Goal: Information Seeking & Learning: Learn about a topic

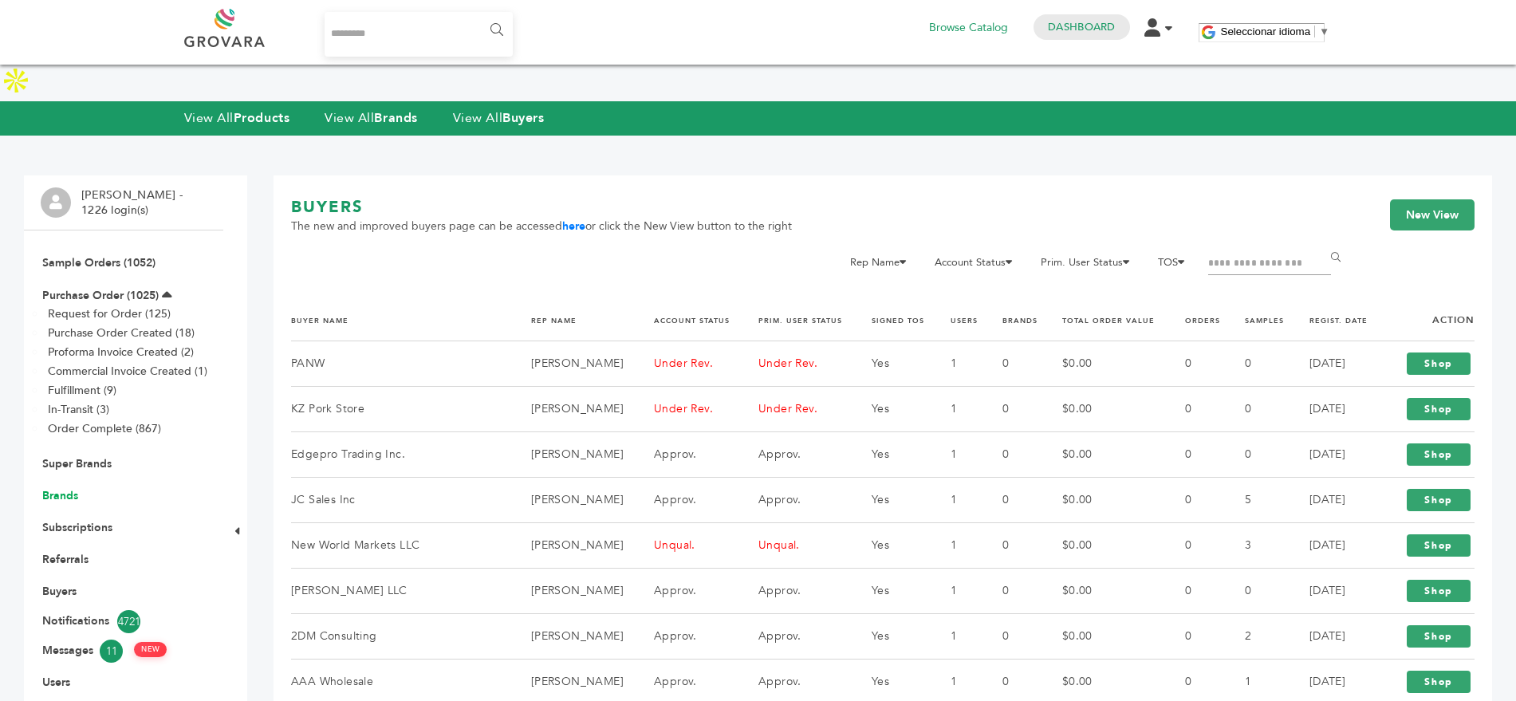
click at [55, 488] on link "Brands" at bounding box center [60, 495] width 36 height 15
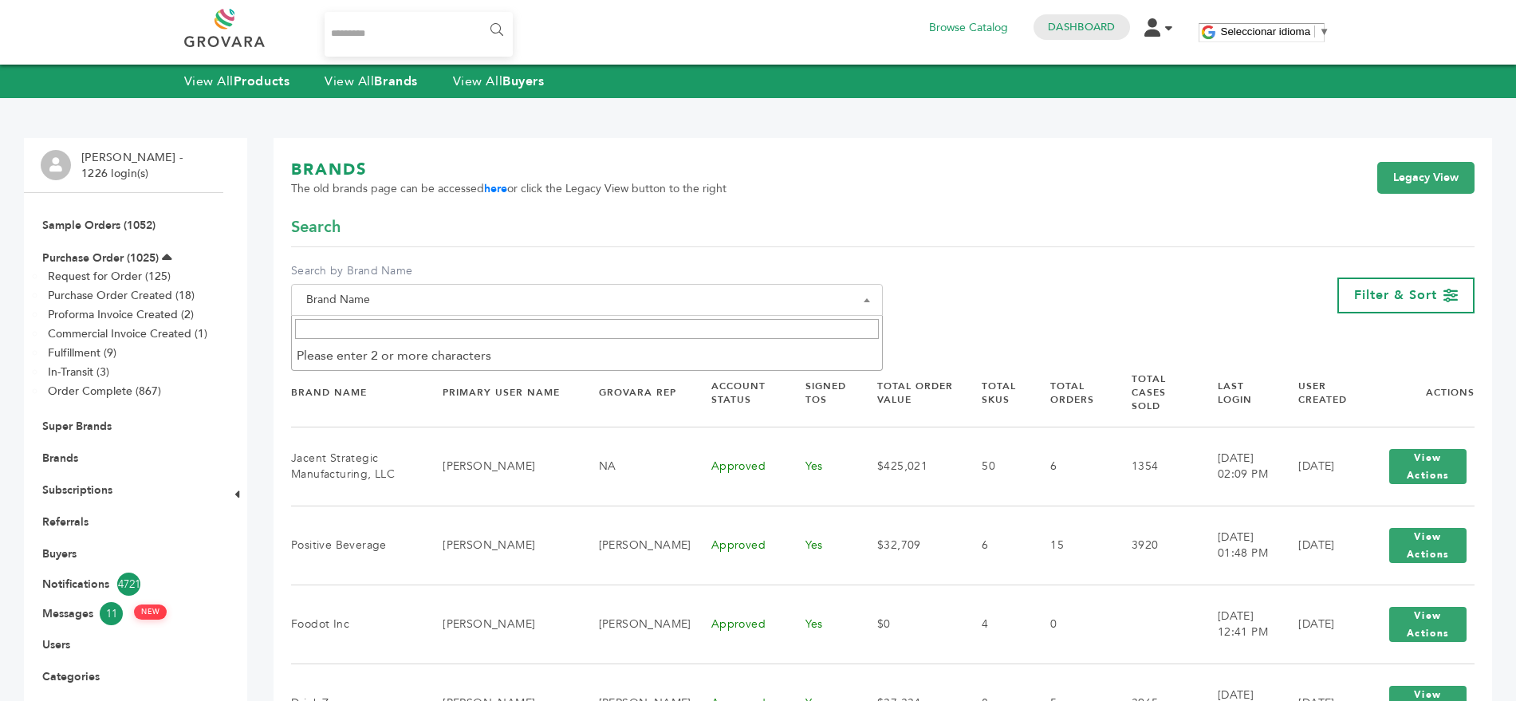
click at [865, 293] on span at bounding box center [867, 300] width 16 height 32
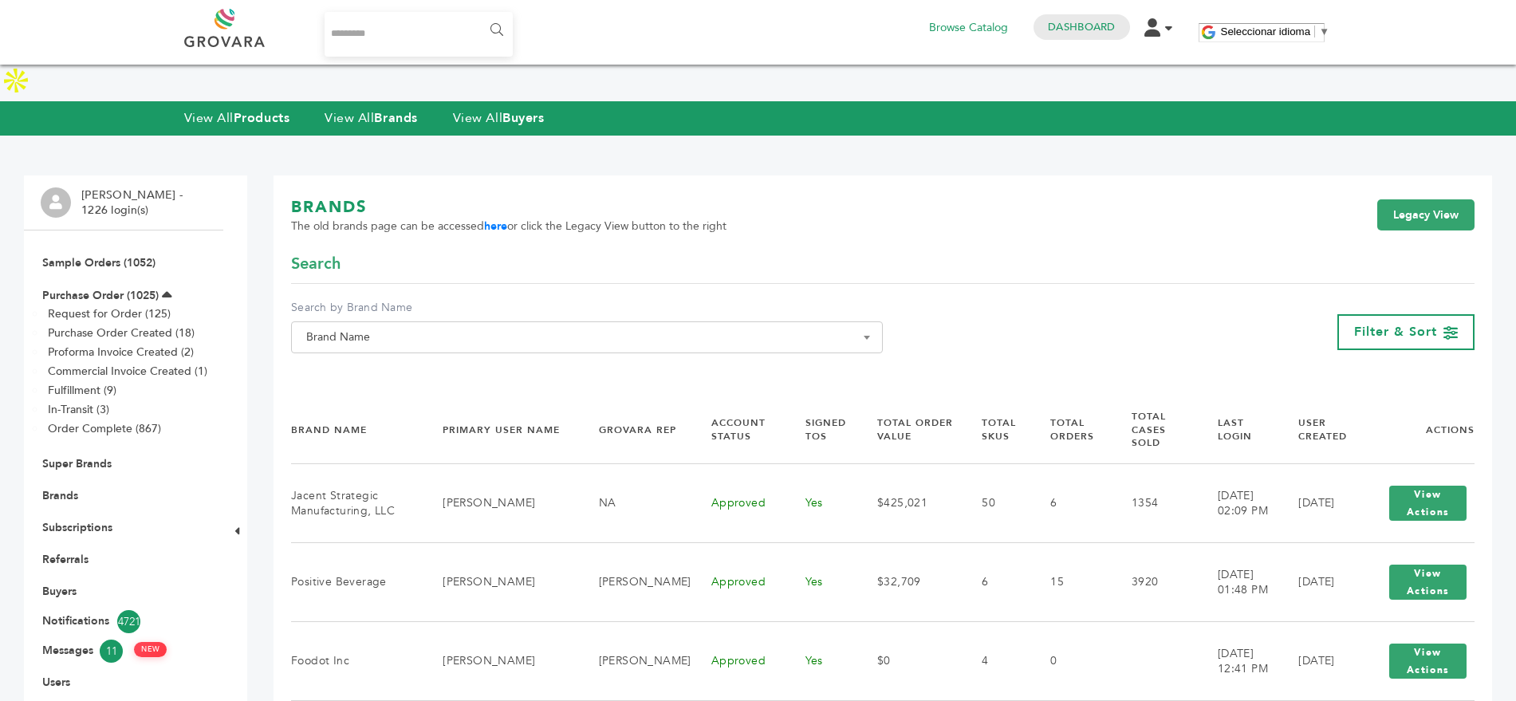
click at [569, 321] on span "Brand Name" at bounding box center [587, 337] width 592 height 32
click at [537, 326] on span "Brand Name" at bounding box center [587, 337] width 574 height 22
click at [432, 333] on input "Search" at bounding box center [587, 329] width 584 height 20
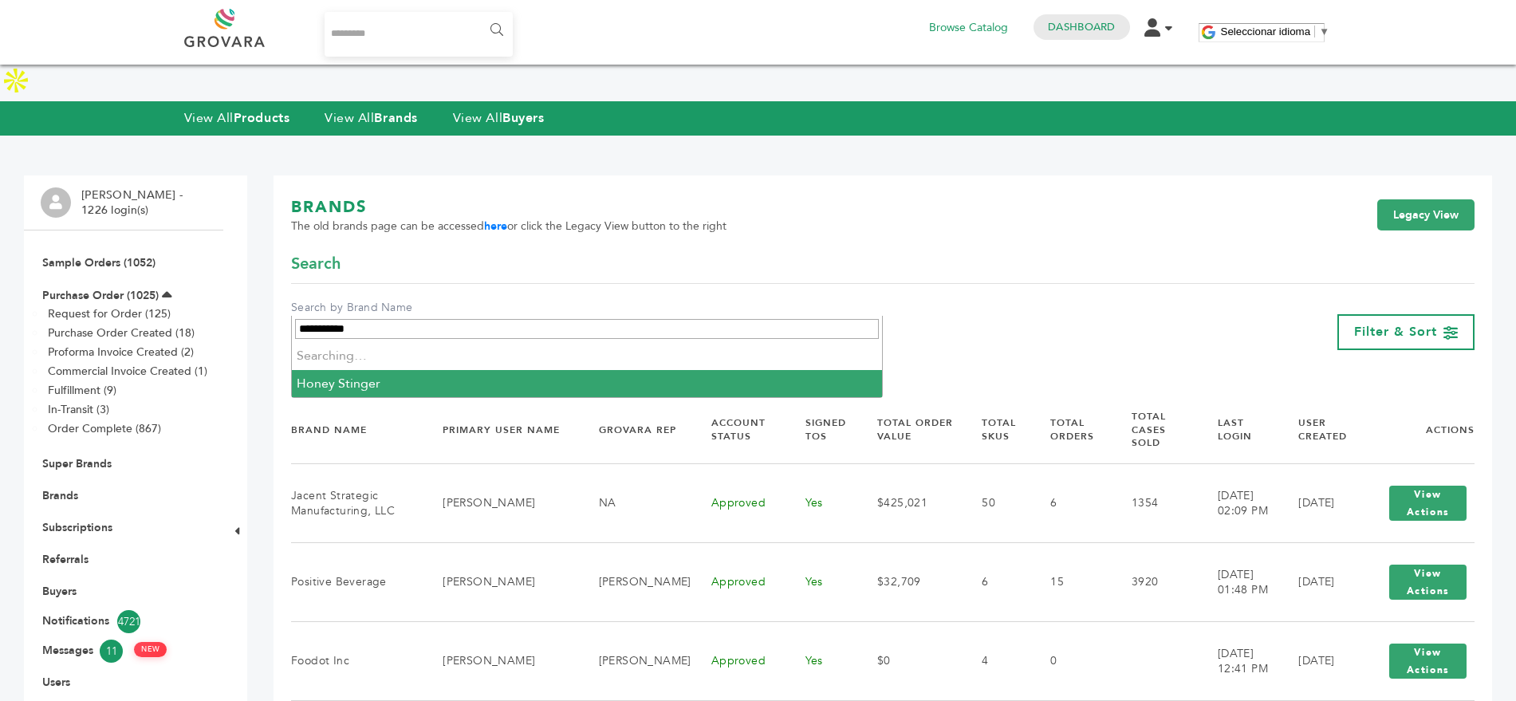
type input "**********"
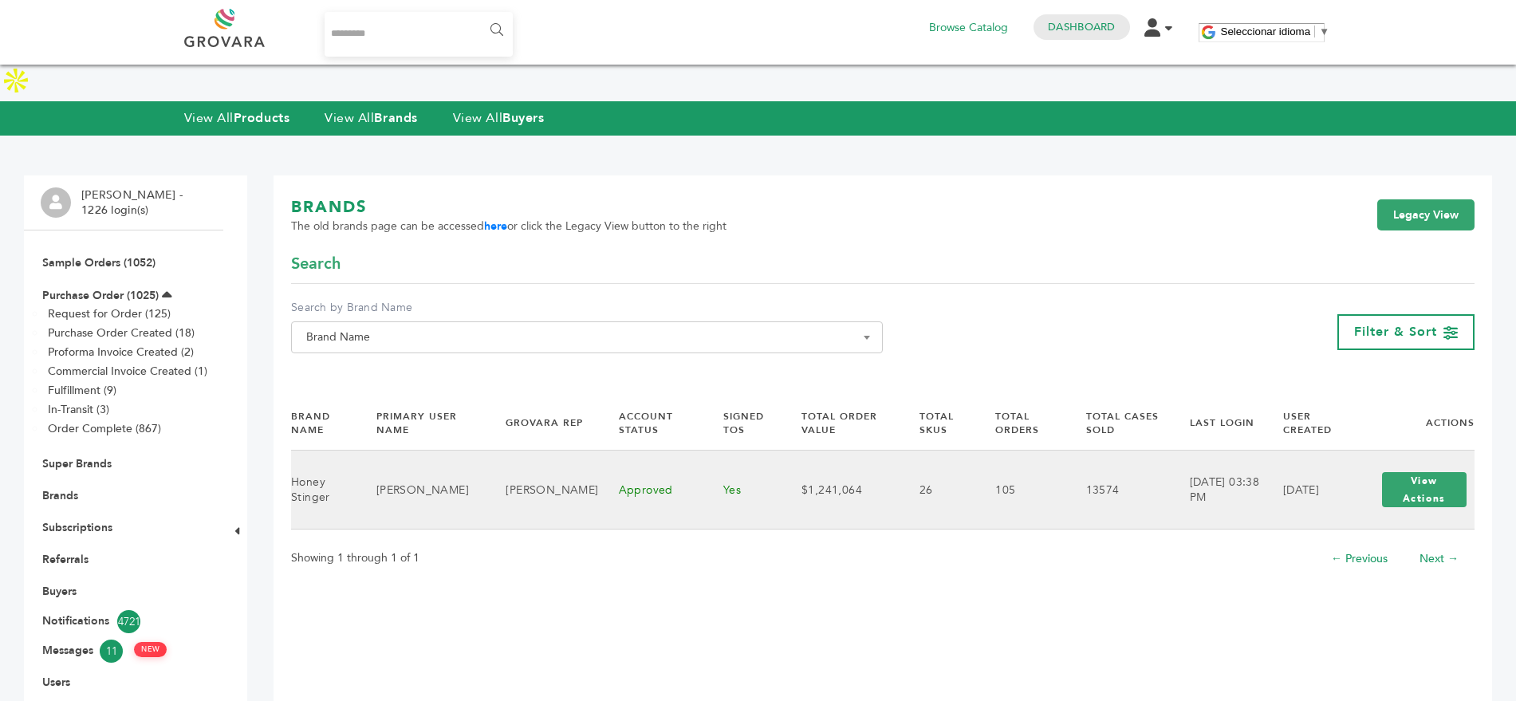
click at [561, 456] on td "[PERSON_NAME]" at bounding box center [542, 489] width 112 height 79
click at [1429, 472] on button "View Actions" at bounding box center [1424, 489] width 85 height 35
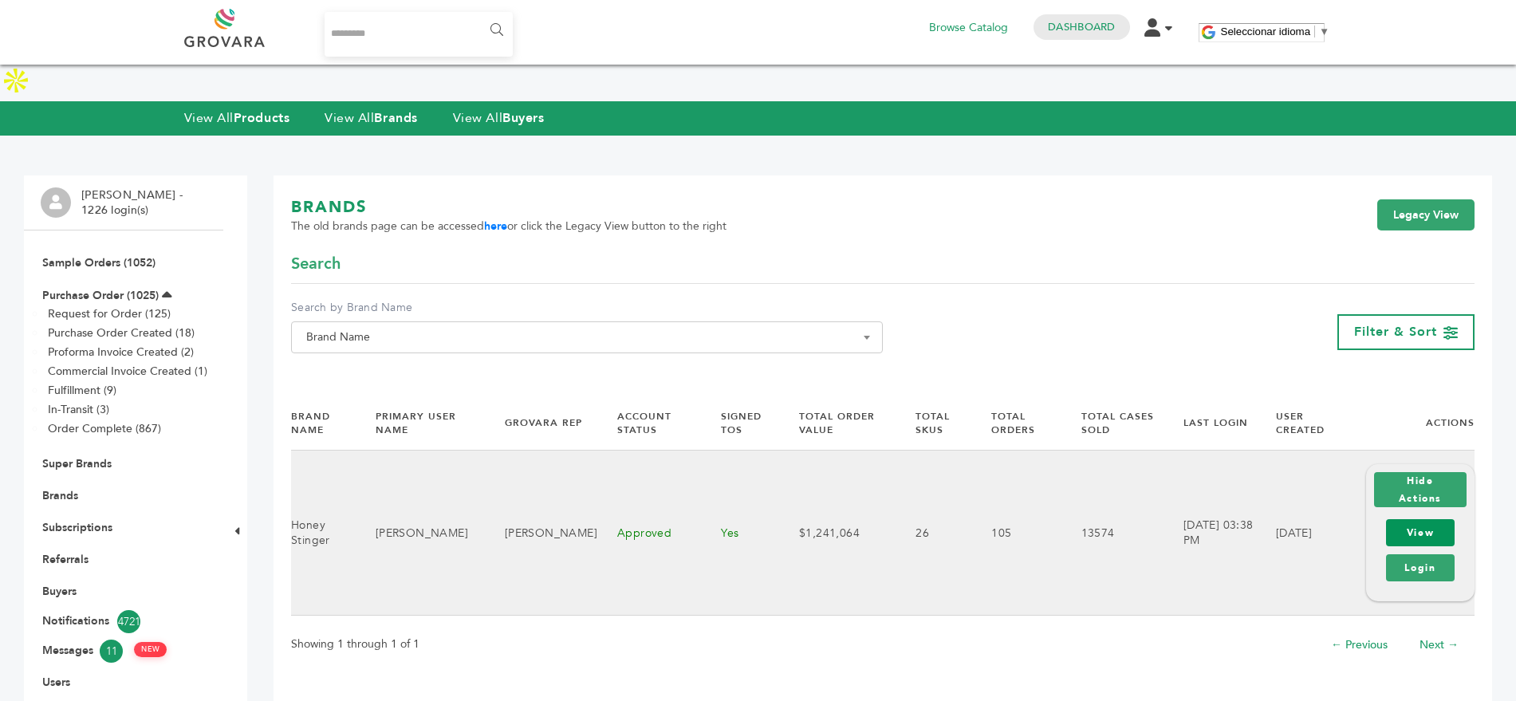
click at [1413, 519] on link "View" at bounding box center [1420, 532] width 69 height 27
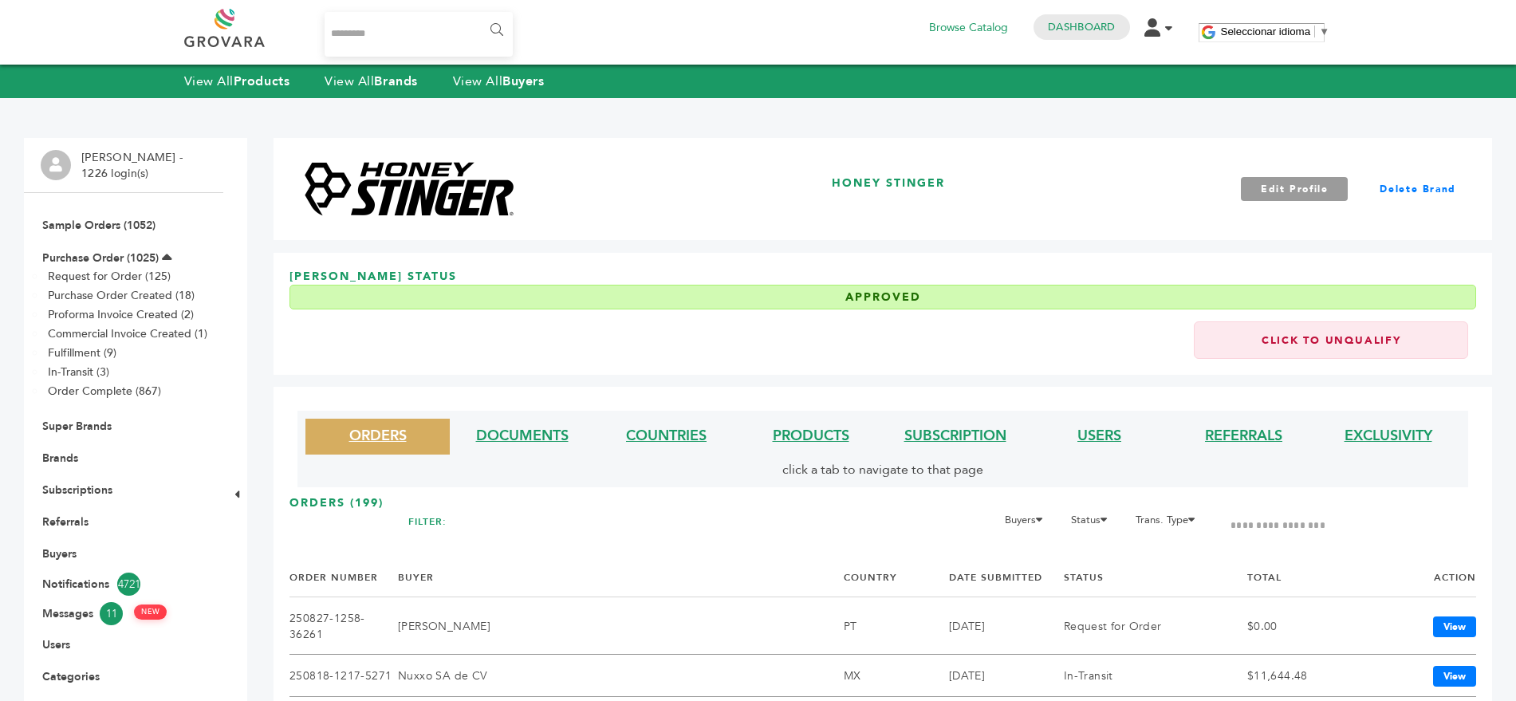
click at [672, 424] on li "COUNTRIES" at bounding box center [666, 437] width 144 height 36
click at [670, 433] on link "COUNTRIES" at bounding box center [666, 436] width 81 height 20
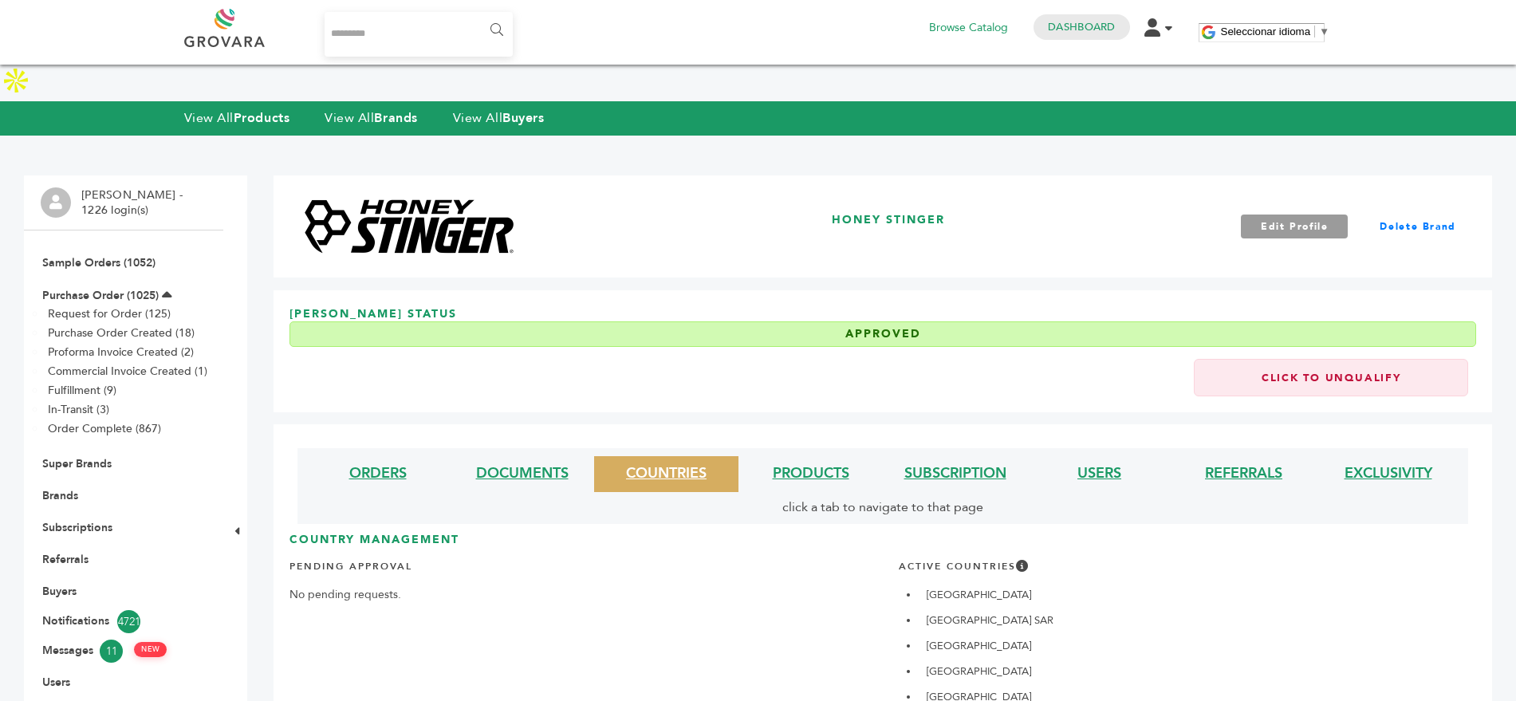
scroll to position [254, 0]
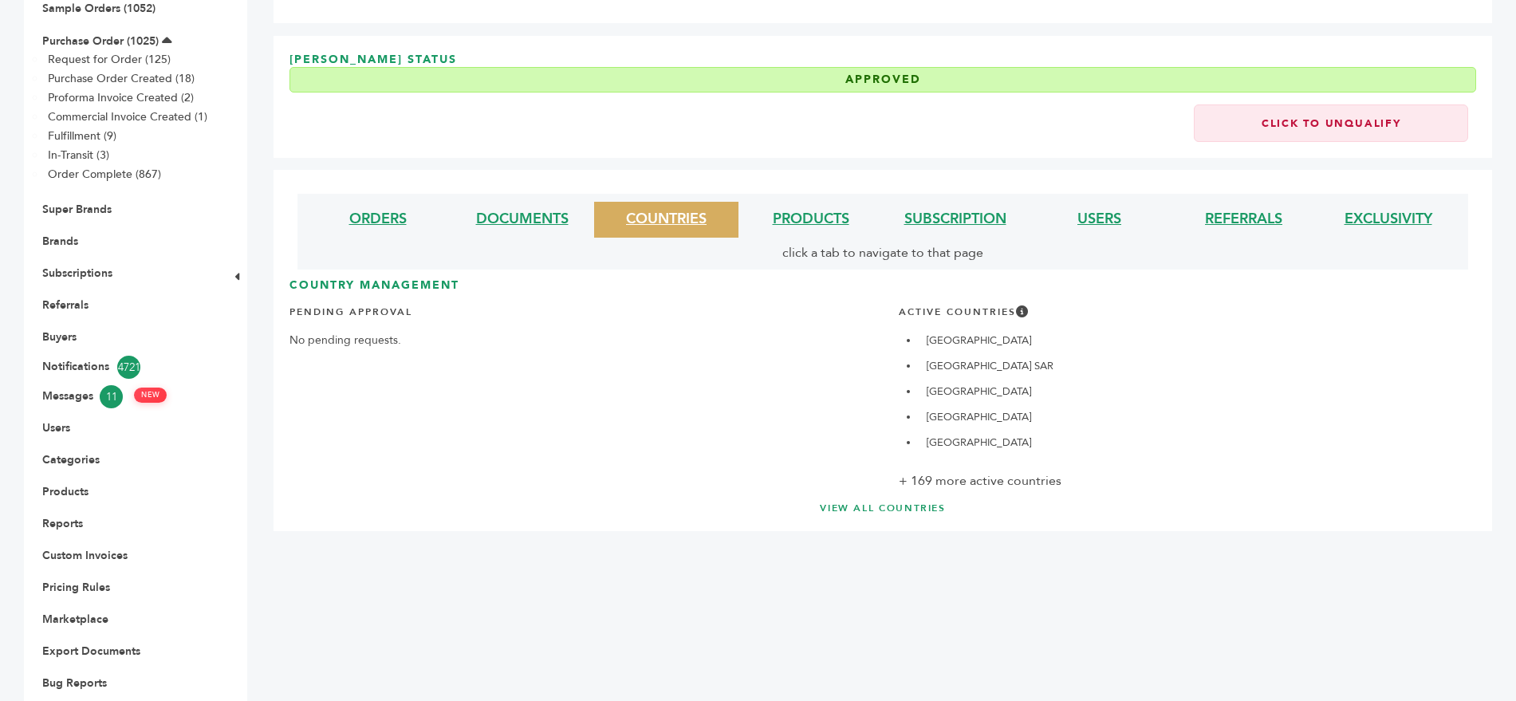
click at [870, 501] on link "VIEW ALL COUNTRIES" at bounding box center [882, 508] width 1123 height 14
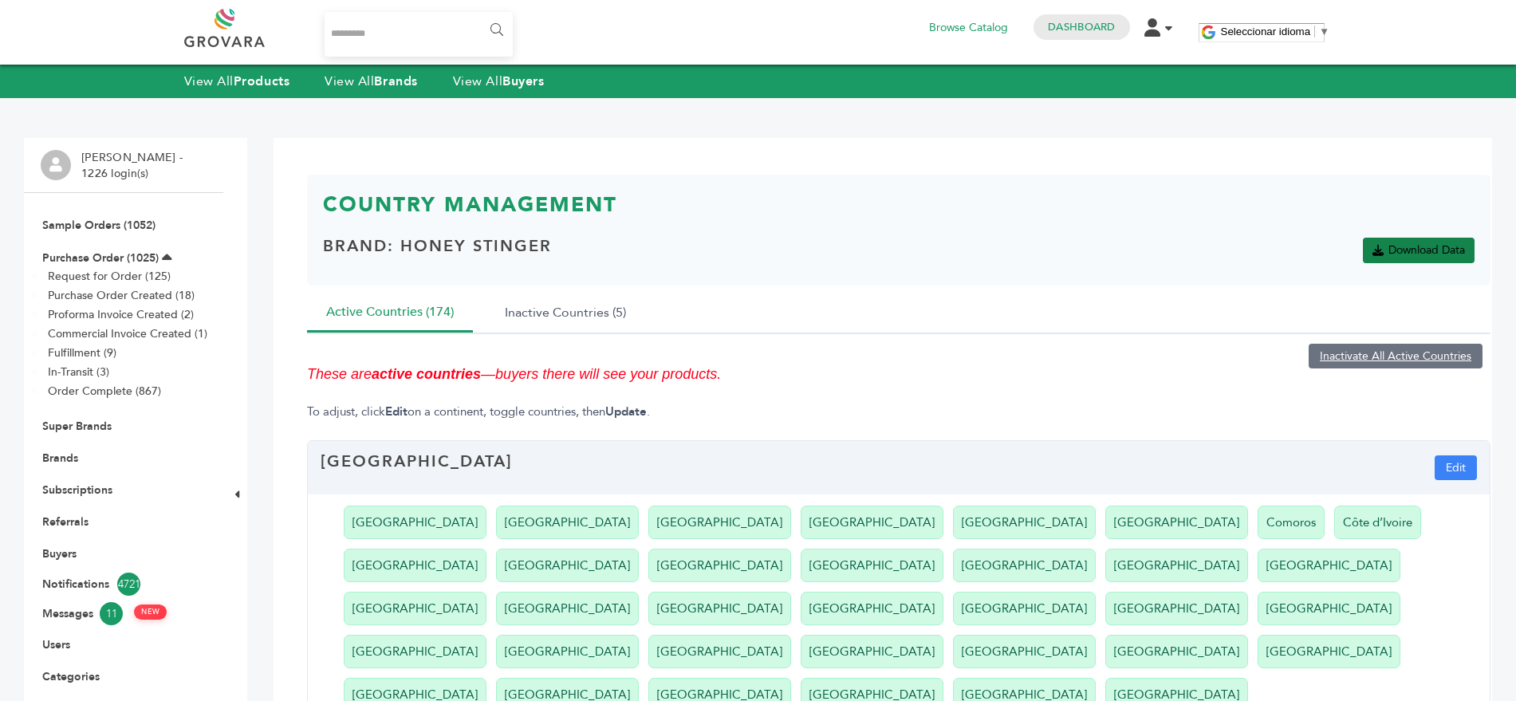
click at [1419, 243] on link "Download Data" at bounding box center [1418, 251] width 112 height 26
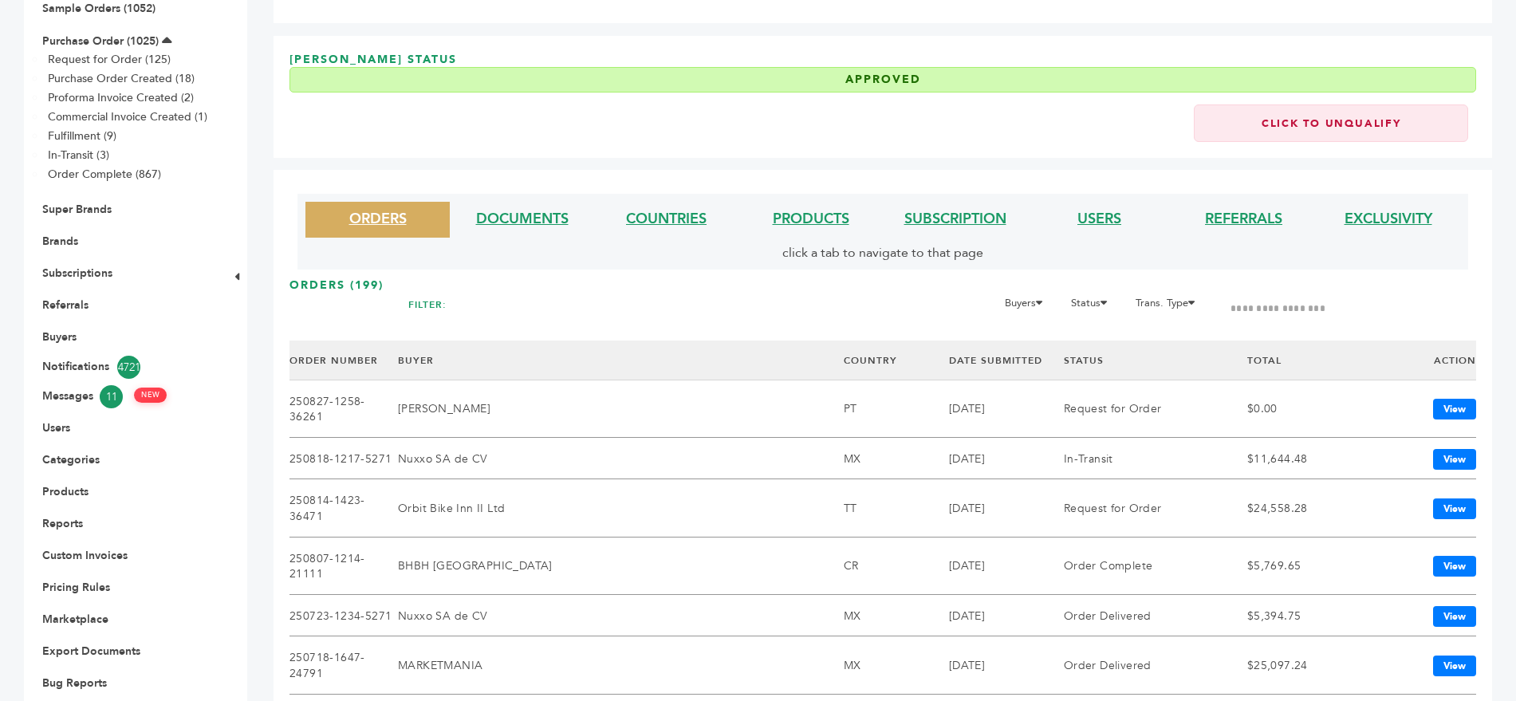
scroll to position [322, 0]
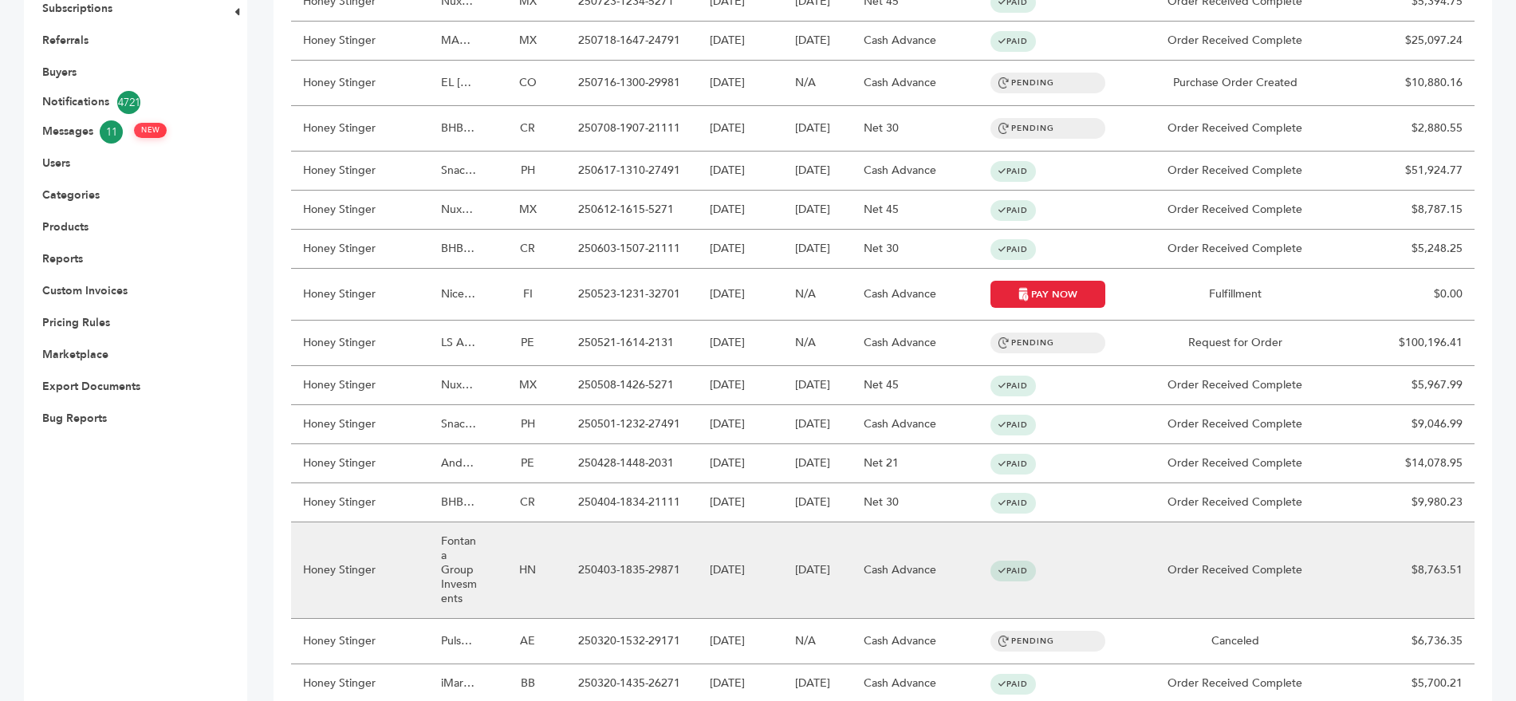
scroll to position [565, 0]
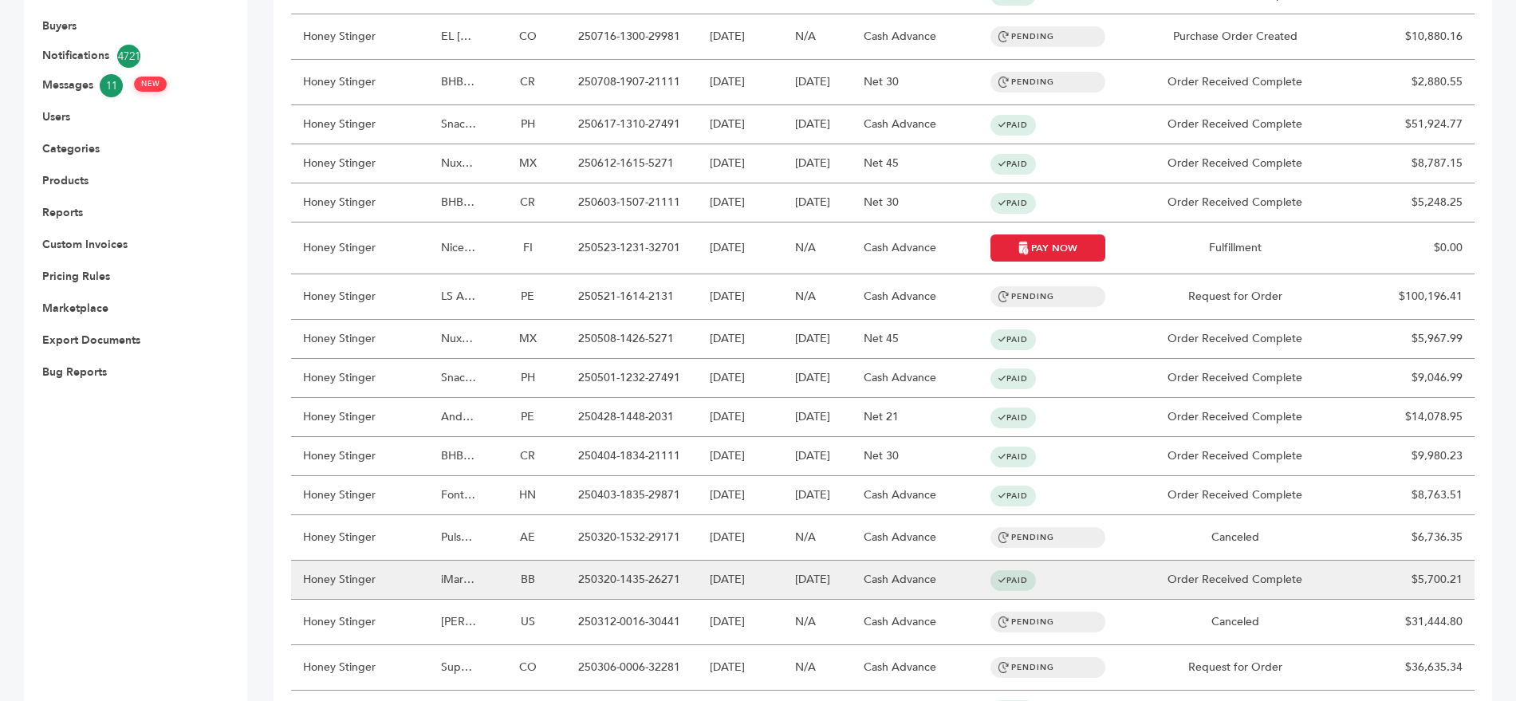
click at [530, 560] on td "BB" at bounding box center [527, 579] width 77 height 39
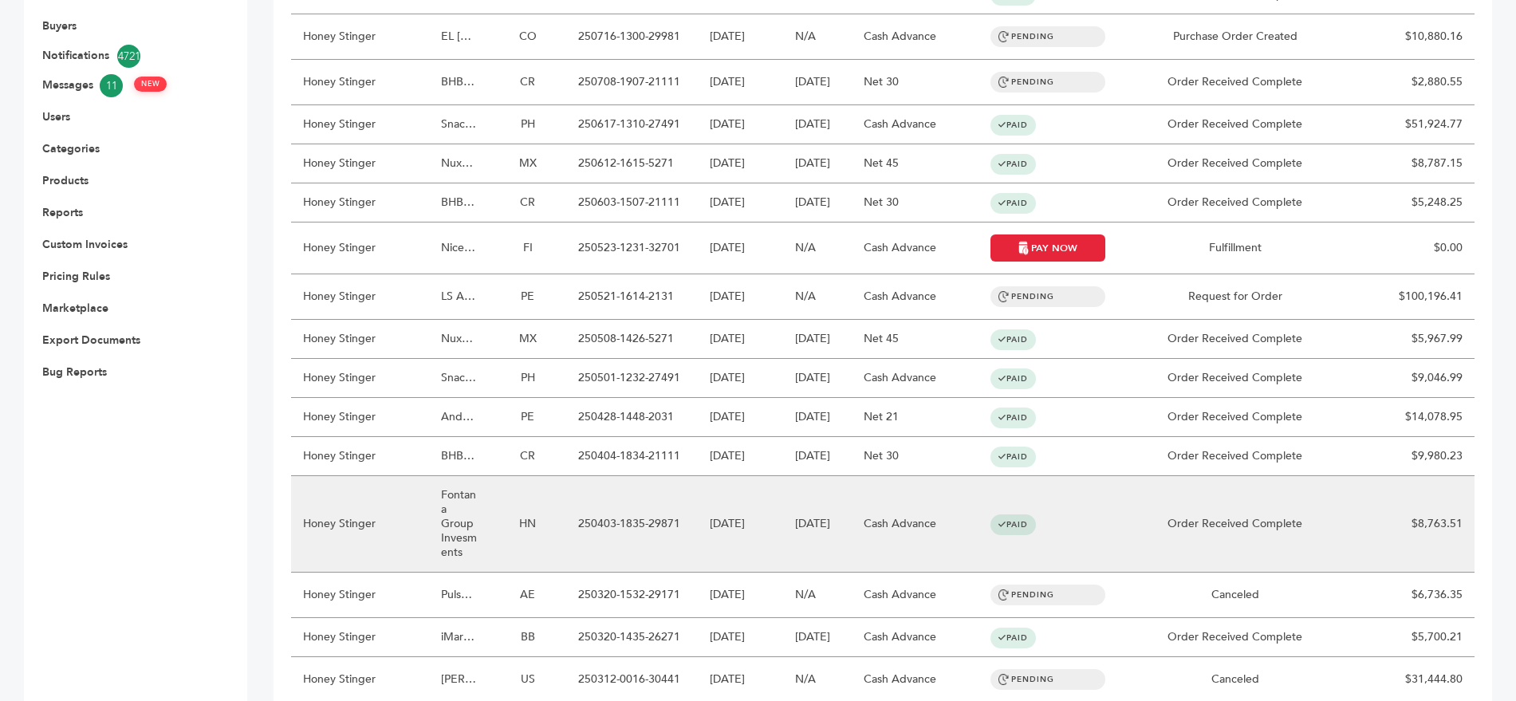
click at [453, 476] on td "Fontana Group Invesments" at bounding box center [459, 524] width 60 height 96
